Goal: Task Accomplishment & Management: Manage account settings

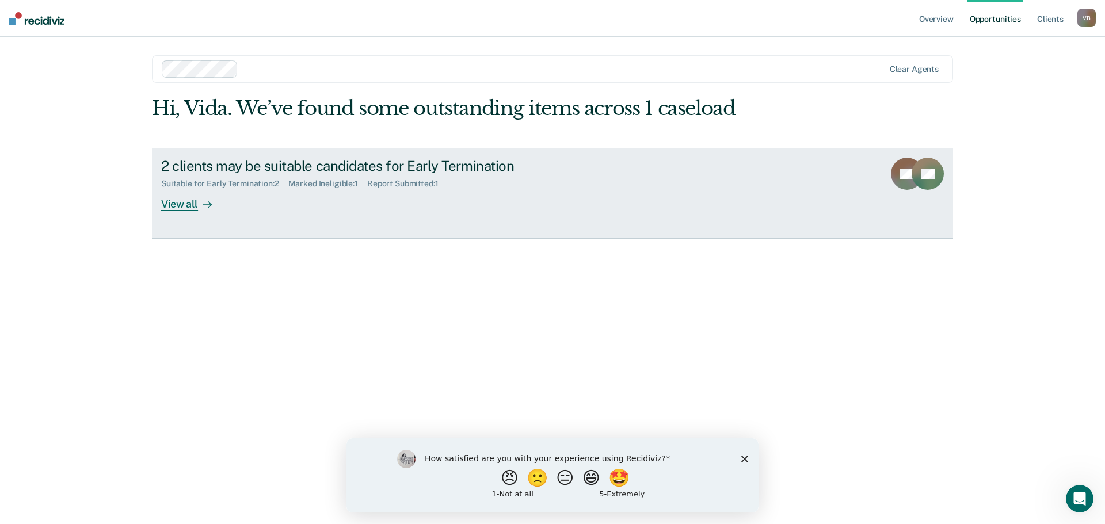
click at [277, 164] on div "2 clients may be suitable candidates for Early Termination" at bounding box center [363, 166] width 404 height 17
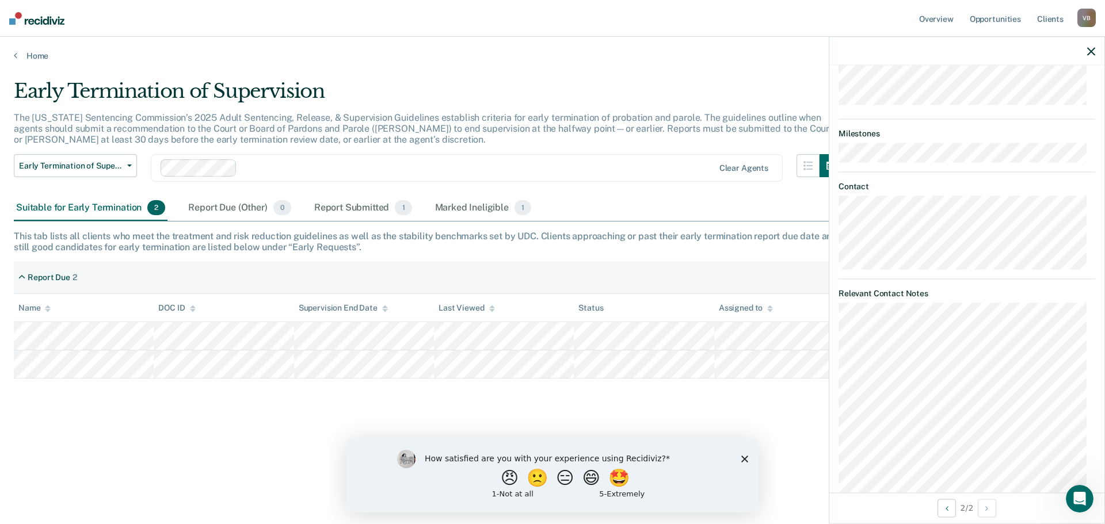
scroll to position [575, 0]
click at [946, 506] on button "Previous Opportunity" at bounding box center [946, 508] width 18 height 18
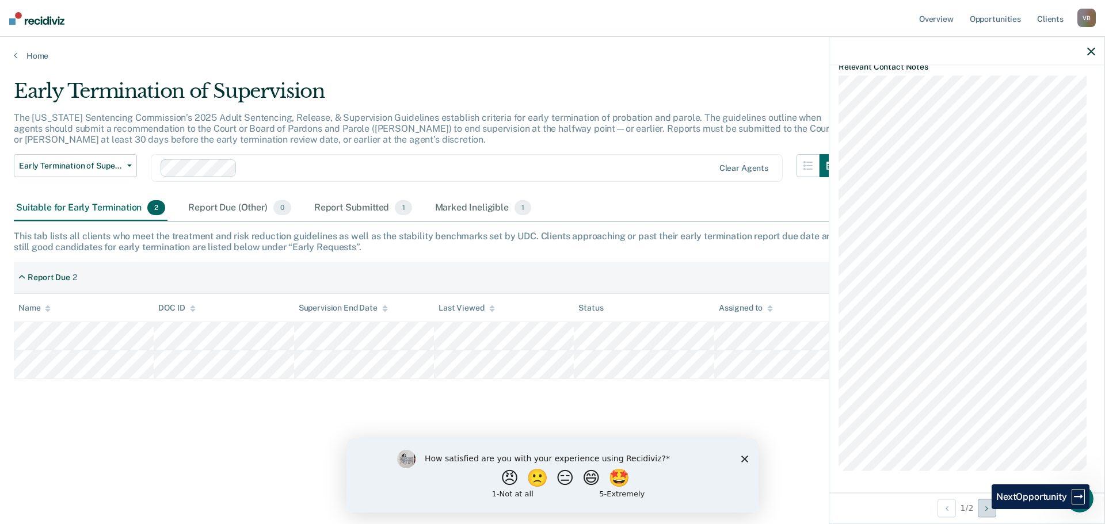
click at [983, 509] on button "Next Opportunity" at bounding box center [987, 508] width 18 height 18
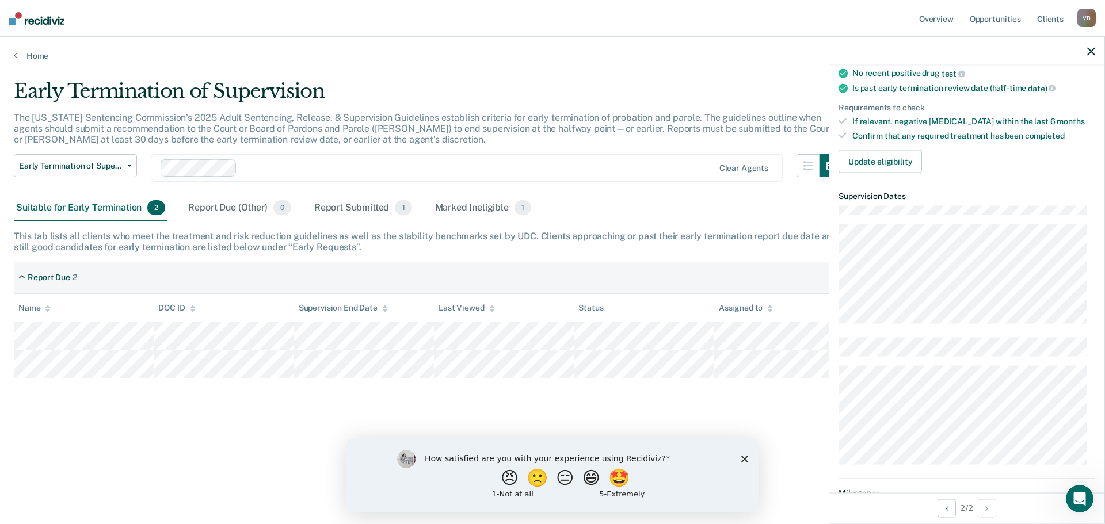
scroll to position [0, 0]
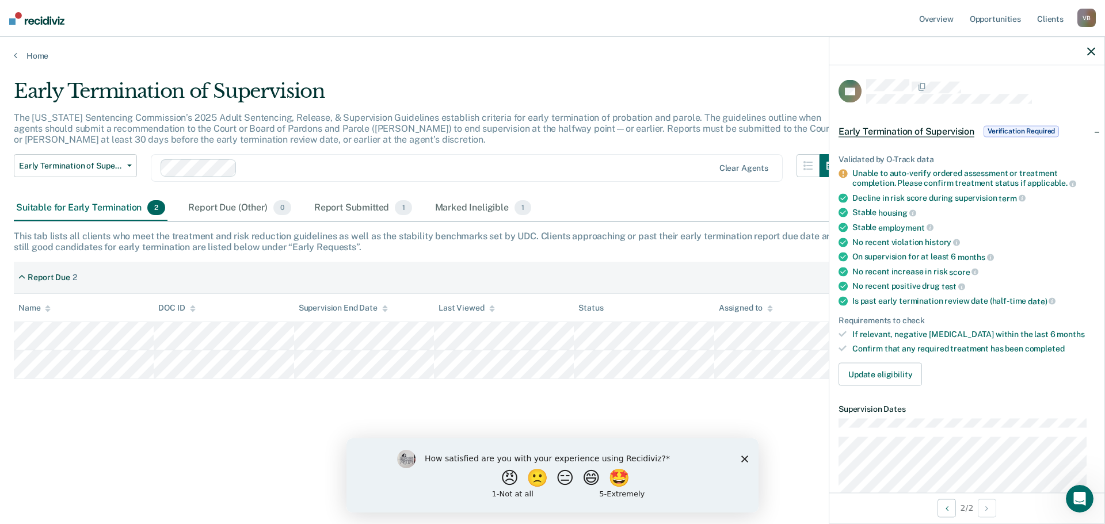
click at [1024, 129] on span "Verification Required" at bounding box center [1020, 131] width 75 height 12
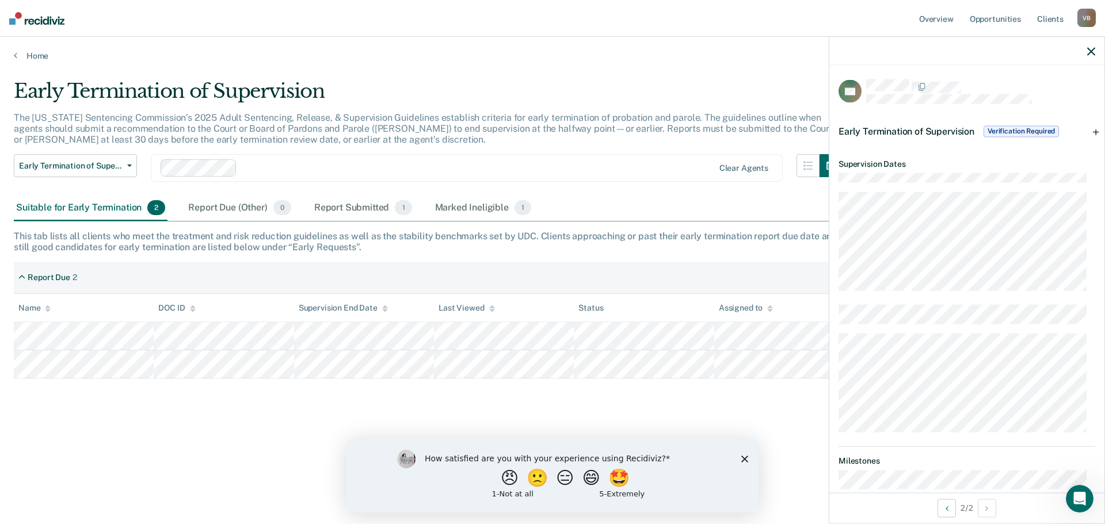
click at [1024, 129] on span "Verification Required" at bounding box center [1020, 131] width 75 height 12
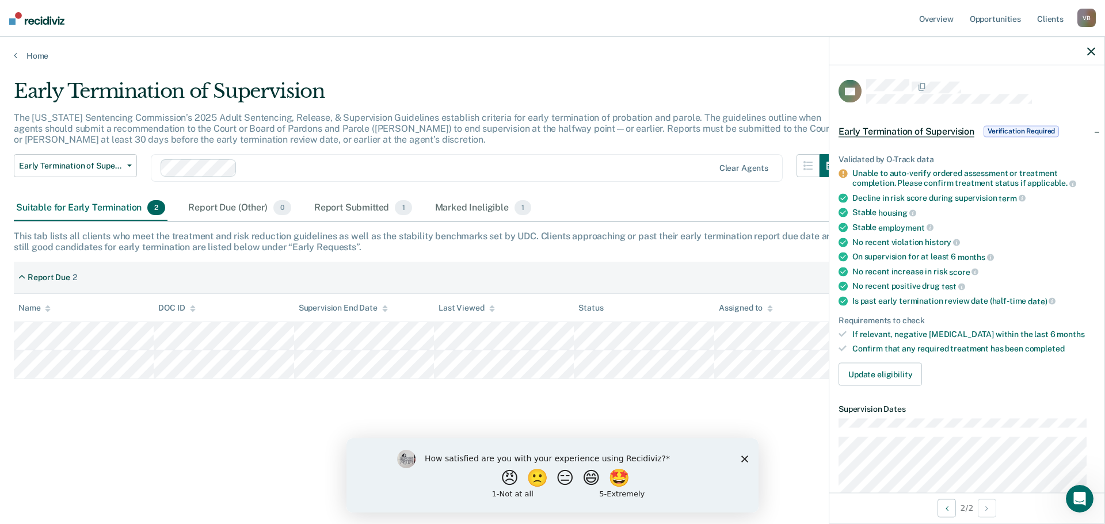
click at [883, 177] on div "Unable to auto-verify ordered assessment or treatment completion. Please confir…" at bounding box center [973, 179] width 243 height 20
click at [842, 173] on icon at bounding box center [842, 174] width 9 height 9
click at [866, 367] on button "Update eligibility" at bounding box center [879, 373] width 83 height 23
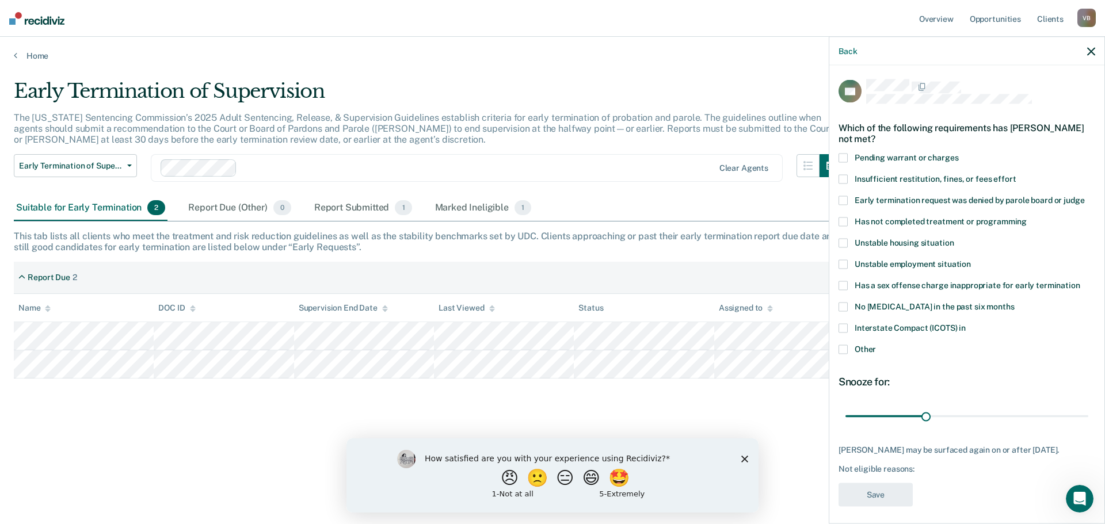
click at [840, 221] on span at bounding box center [842, 221] width 9 height 9
click at [1026, 217] on input "Has not completed treatment or programming" at bounding box center [1026, 217] width 0 height 0
click at [845, 353] on label "Other" at bounding box center [966, 351] width 257 height 12
click at [876, 345] on input "Other" at bounding box center [876, 345] width 0 height 0
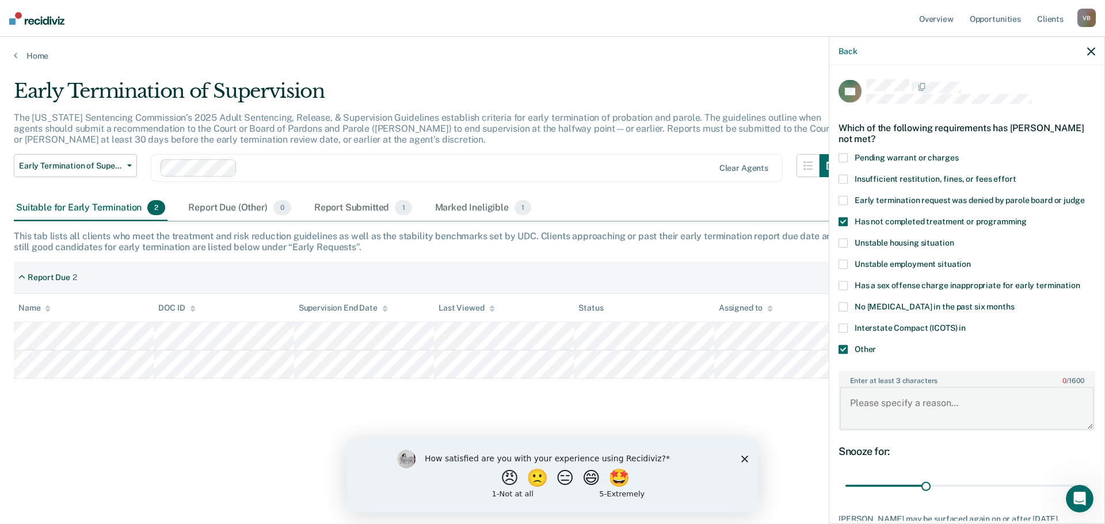
click at [903, 417] on textarea "Enter at least 3 characters 0 / 1600" at bounding box center [966, 408] width 254 height 43
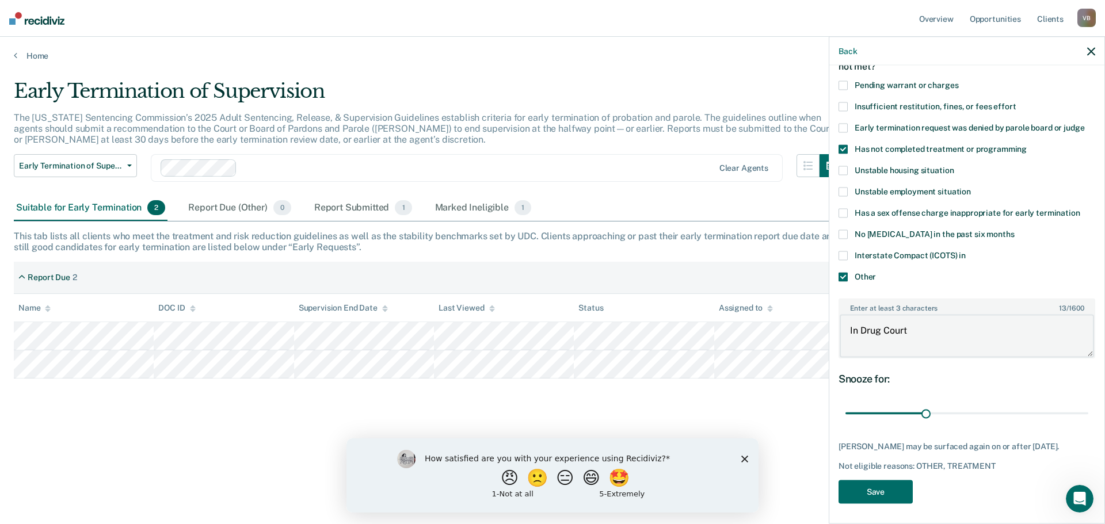
scroll to position [74, 0]
type textarea "In Drug Court"
click at [896, 483] on button "Save" at bounding box center [875, 490] width 74 height 24
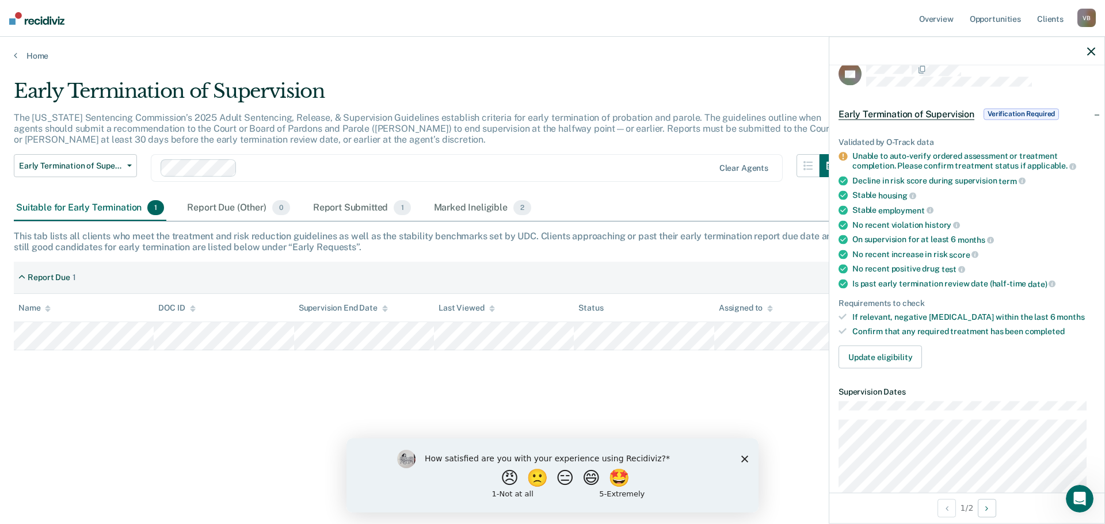
scroll to position [0, 0]
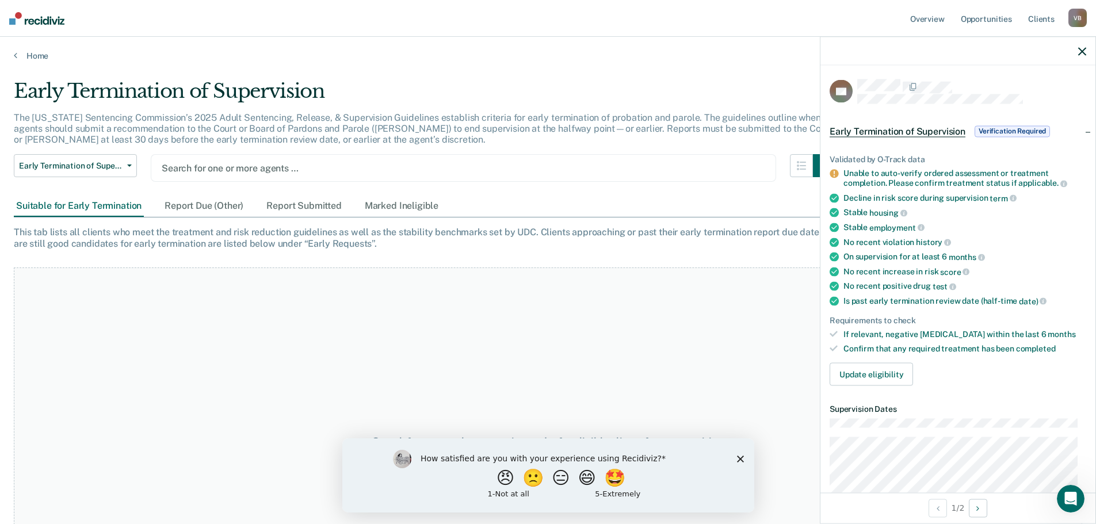
click at [15, 21] on img at bounding box center [36, 18] width 55 height 13
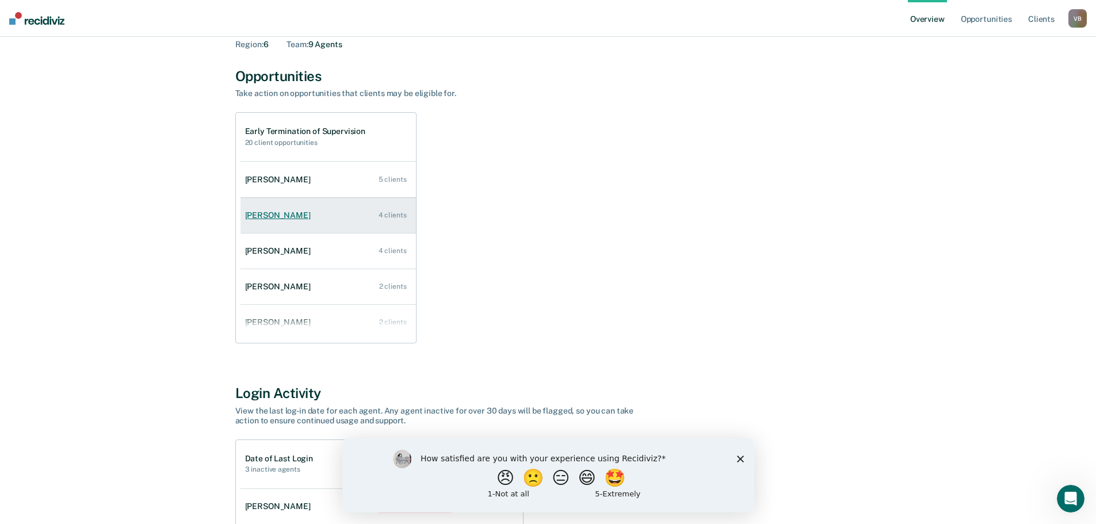
click at [365, 213] on link "Blake Greenhalgh 4 clients" at bounding box center [327, 215] width 175 height 33
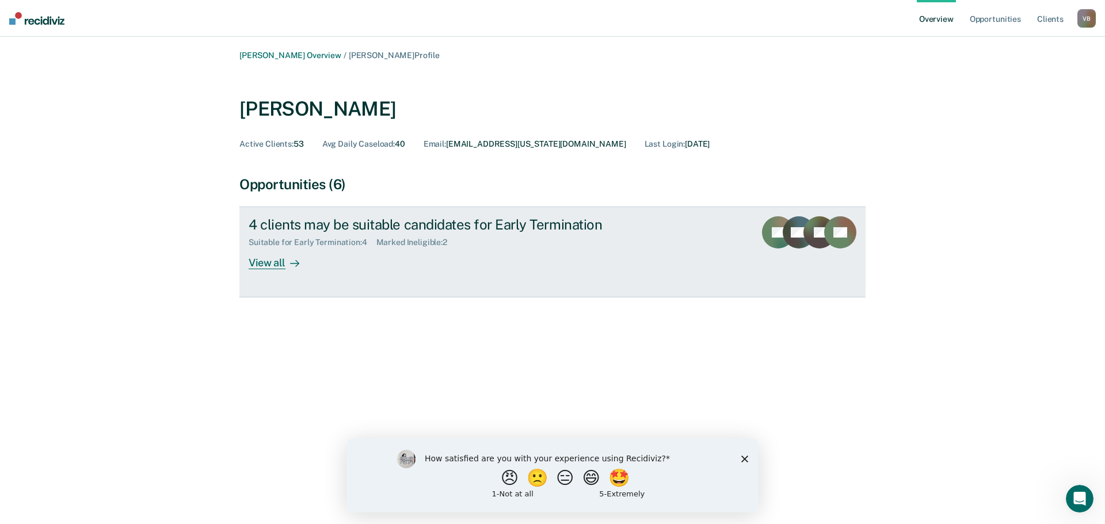
click at [281, 262] on div "View all" at bounding box center [281, 258] width 64 height 22
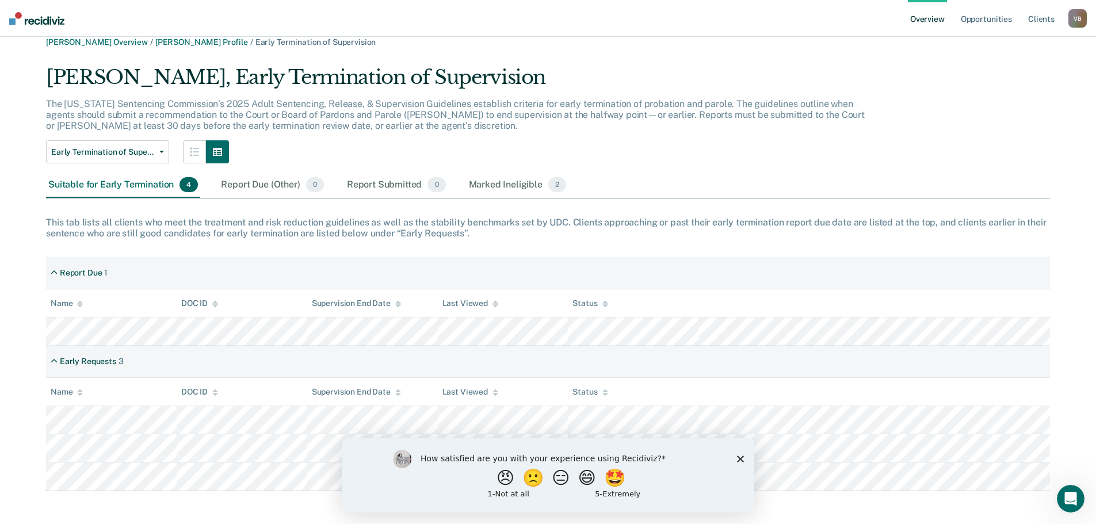
scroll to position [17, 0]
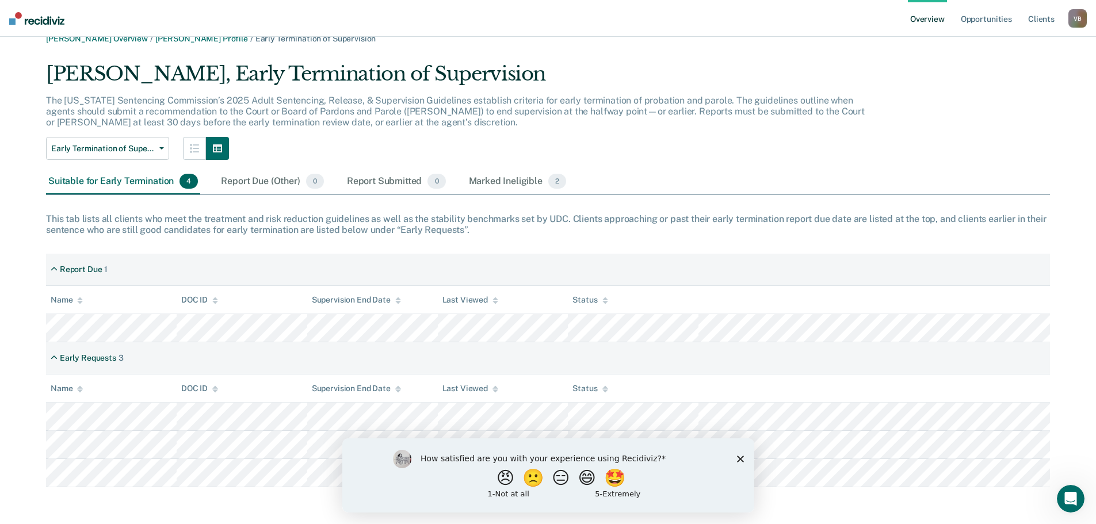
click at [748, 453] on div "How satisfied are you with your experience using Recidiviz? 😠 🙁 😑 😄 🤩 1 - Not a…" at bounding box center [548, 475] width 412 height 74
click at [744, 455] on div "How satisfied are you with your experience using Recidiviz? 😠 🙁 😑 😄 🤩 1 - Not a…" at bounding box center [548, 475] width 412 height 74
click at [734, 460] on div "How satisfied are you with your experience using Recidiviz? 😠 🙁 😑 😄 🤩 1 - Not a…" at bounding box center [548, 475] width 412 height 74
click at [742, 457] on polygon "Close survey" at bounding box center [739, 458] width 7 height 7
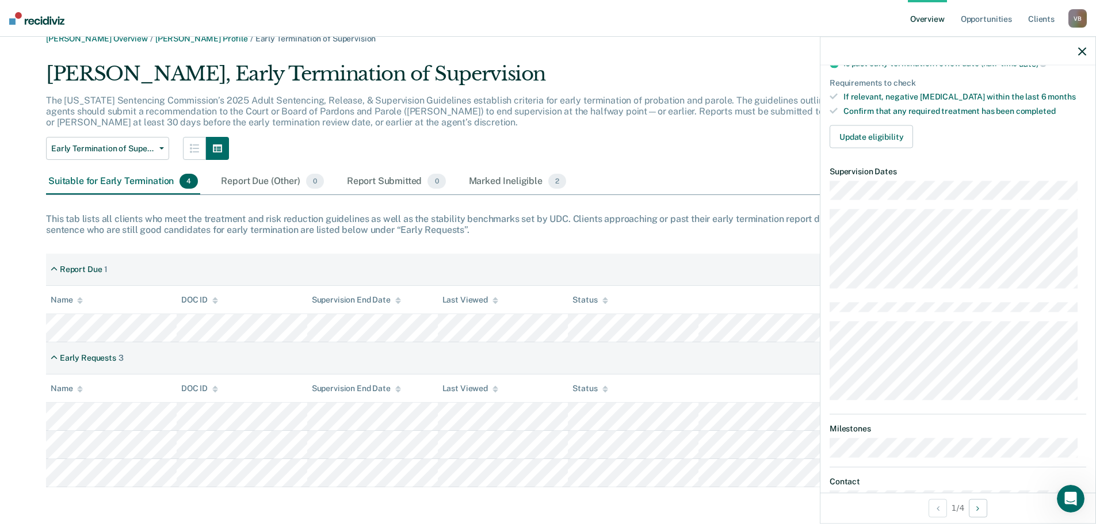
scroll to position [0, 0]
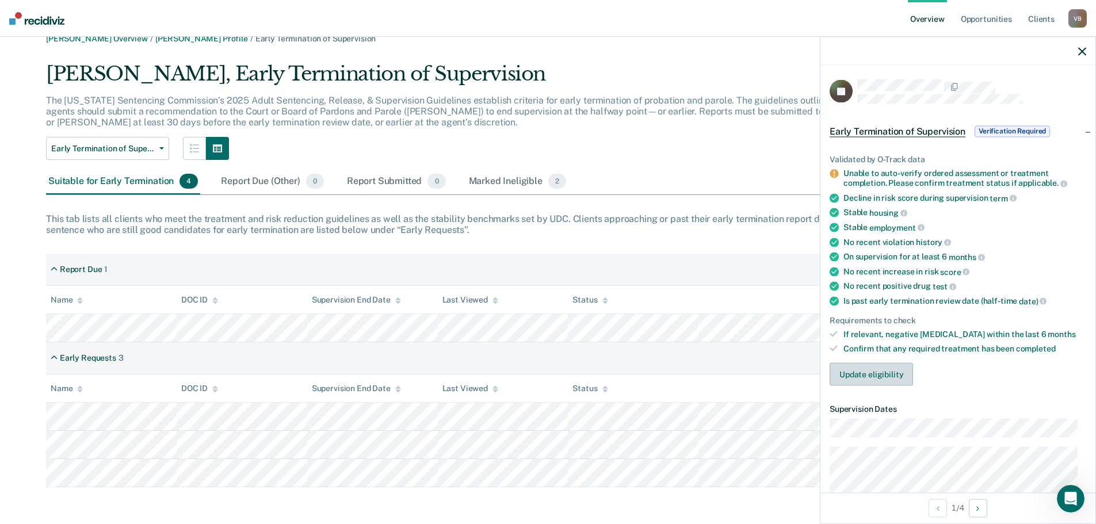
click at [856, 374] on button "Update eligibility" at bounding box center [871, 373] width 83 height 23
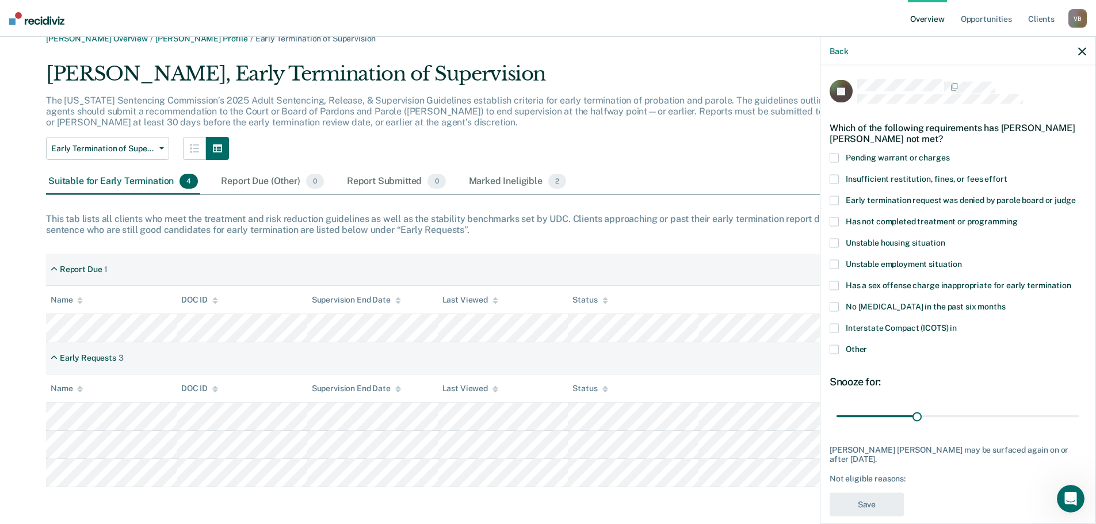
click at [834, 222] on span at bounding box center [834, 221] width 9 height 9
click at [1018, 217] on input "Has not completed treatment or programming" at bounding box center [1018, 217] width 0 height 0
click at [871, 494] on button "Save" at bounding box center [867, 505] width 74 height 24
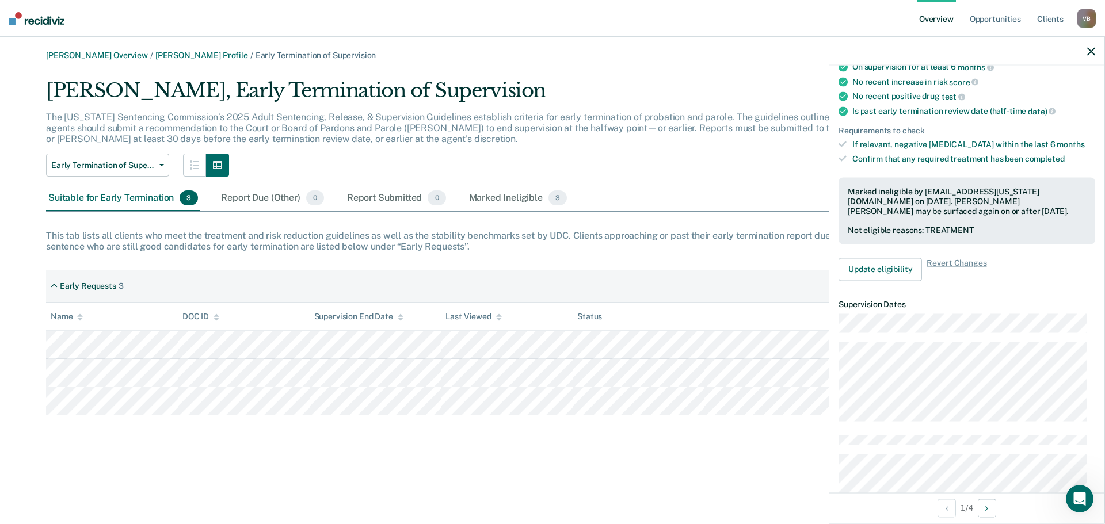
scroll to position [288, 0]
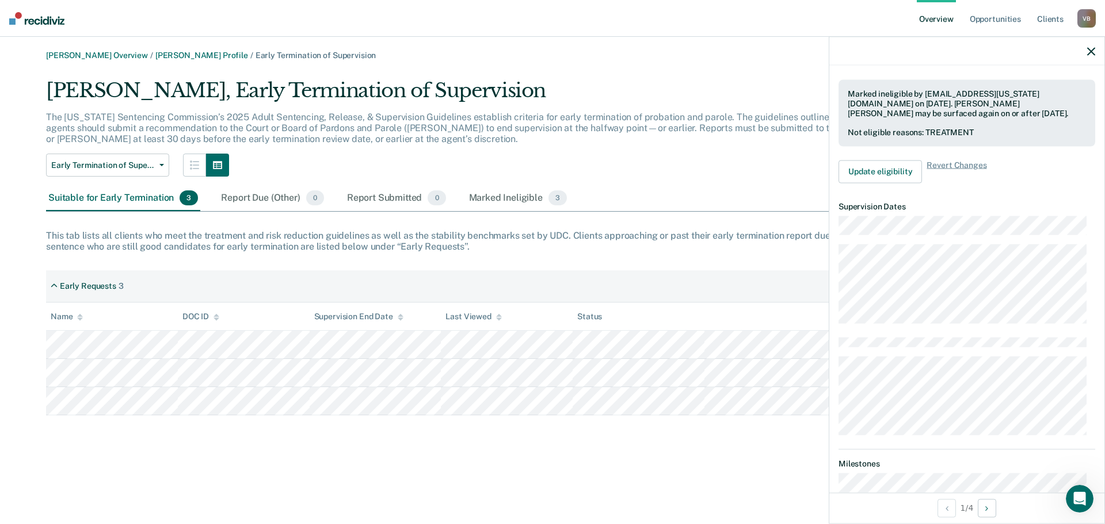
click at [1086, 44] on div at bounding box center [966, 51] width 275 height 29
click at [1096, 47] on div at bounding box center [966, 51] width 275 height 29
click at [1093, 48] on icon "button" at bounding box center [1091, 51] width 8 height 8
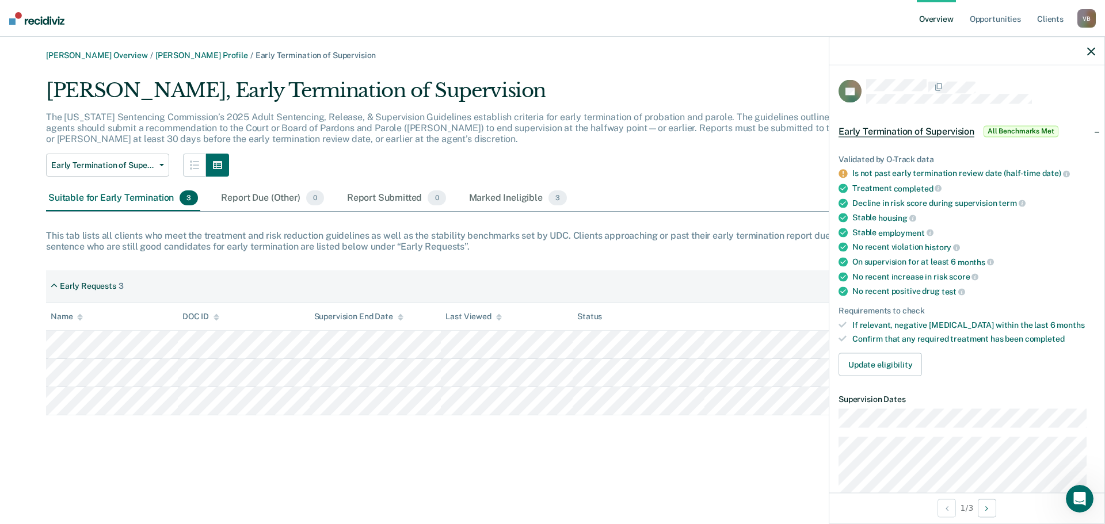
click at [563, 451] on div "Vida Betts Overview / Blake Greenhalgh Profile / Early Termination of Supervisi…" at bounding box center [552, 269] width 1077 height 437
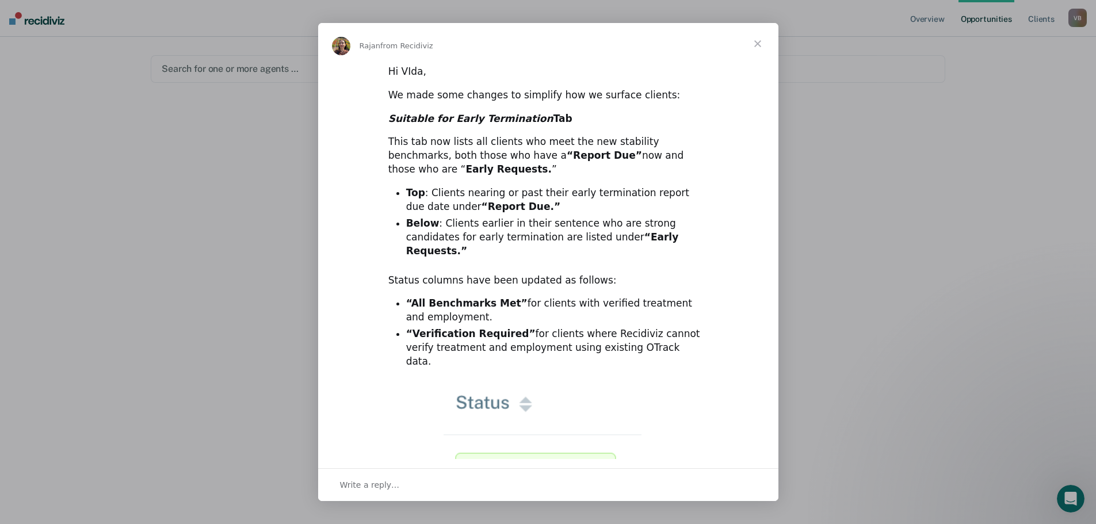
click at [587, 445] on img "Intercom messenger" at bounding box center [548, 476] width 209 height 185
click at [757, 40] on span "Close" at bounding box center [757, 43] width 41 height 41
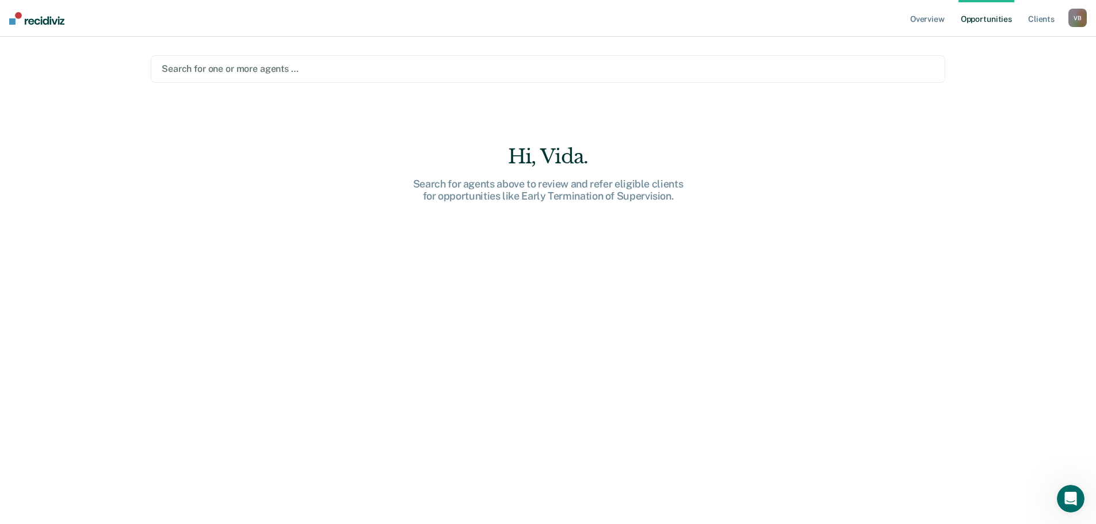
click at [673, 132] on main "Search for one or more agents … Hi, Vida. Search for agents above to review and…" at bounding box center [548, 267] width 822 height 460
click at [578, 158] on div "Hi, Vida." at bounding box center [548, 157] width 368 height 24
click at [917, 22] on link "Overview" at bounding box center [927, 18] width 39 height 37
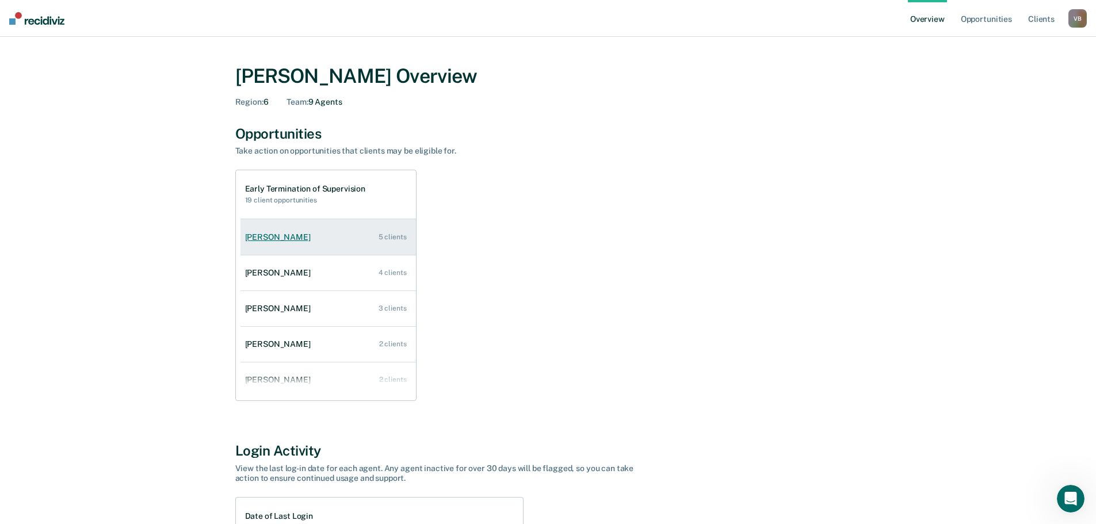
click at [379, 239] on div "5 clients" at bounding box center [393, 237] width 28 height 8
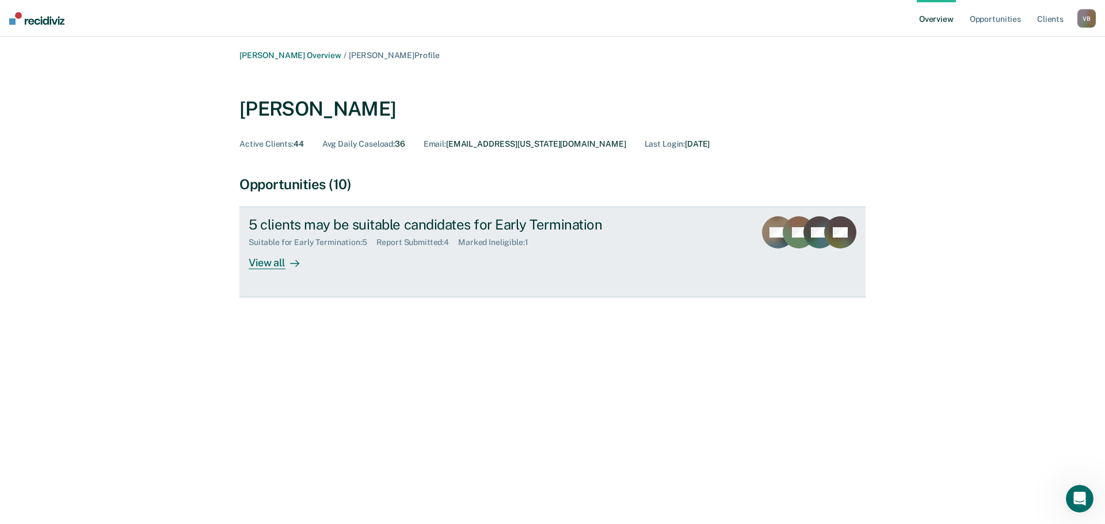
click at [274, 264] on div "View all" at bounding box center [281, 258] width 64 height 22
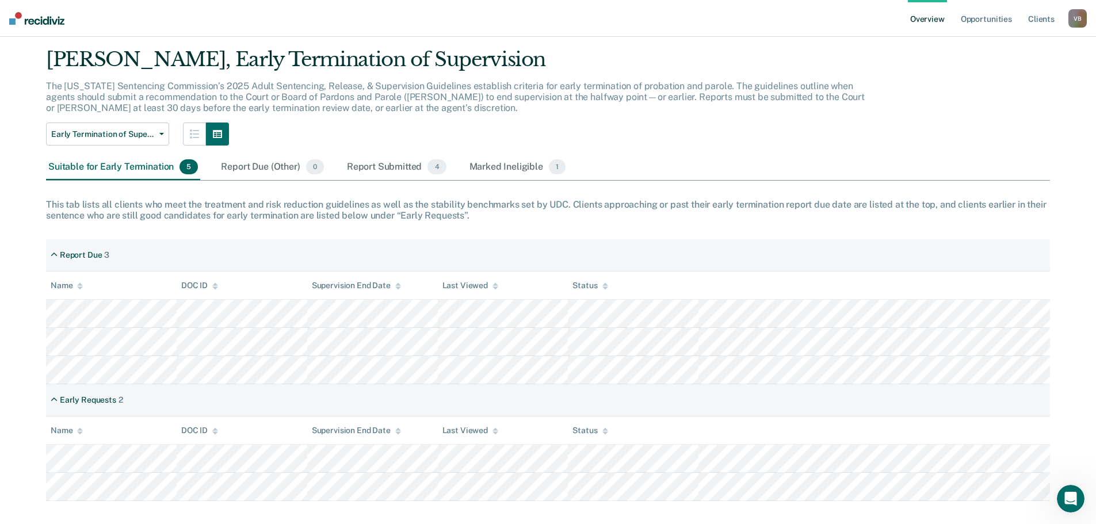
scroll to position [45, 0]
